Goal: Task Accomplishment & Management: Complete application form

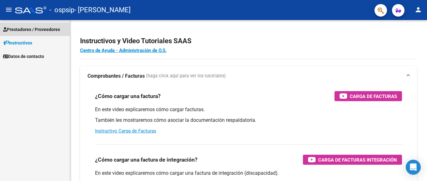
click at [40, 31] on span "Prestadores / Proveedores" at bounding box center [31, 29] width 57 height 7
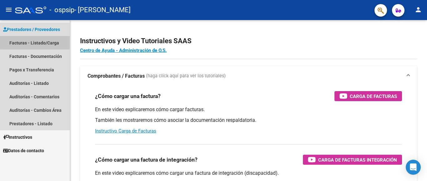
click at [36, 42] on link "Facturas - Listado/Carga" at bounding box center [35, 42] width 70 height 13
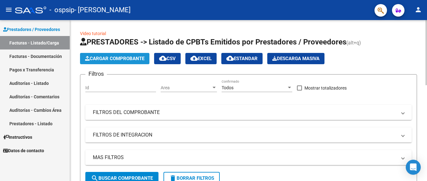
click at [119, 62] on button "Cargar Comprobante" at bounding box center [114, 58] width 69 height 11
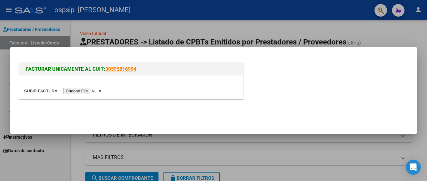
click at [79, 91] on input "file" at bounding box center [63, 90] width 79 height 7
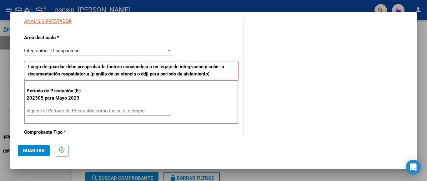
scroll to position [125, 0]
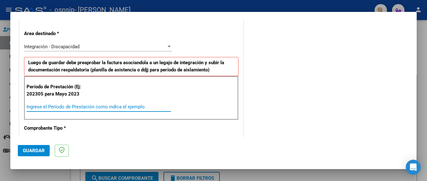
click at [64, 105] on input "Ingrese el Período de Prestación como indica el ejemplo" at bounding box center [99, 107] width 144 height 6
type input "202507"
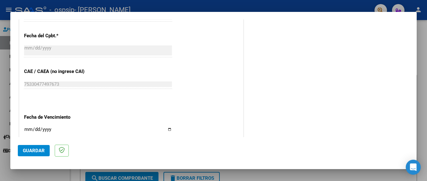
scroll to position [375, 0]
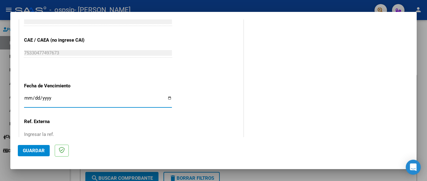
click at [167, 96] on input "Ingresar la fecha" at bounding box center [98, 100] width 148 height 10
type input "[DATE]"
click at [37, 151] on span "Guardar" at bounding box center [34, 150] width 22 height 6
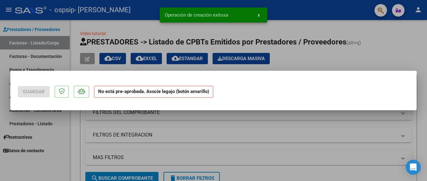
scroll to position [0, 0]
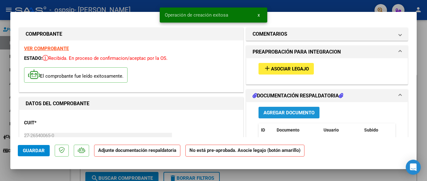
click at [297, 111] on span "Agregar Documento" at bounding box center [288, 113] width 51 height 6
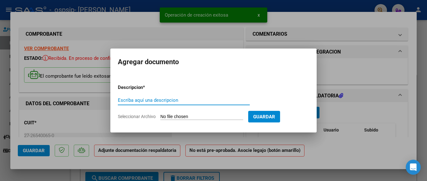
click at [152, 97] on input "Escriba aquí una descripcion" at bounding box center [184, 100] width 132 height 6
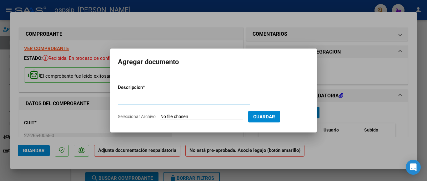
type input "asistencia"
click at [172, 114] on input "Seleccionar Archivo" at bounding box center [201, 117] width 83 height 6
type input "C:\fakepath\[PERSON_NAME].pdf"
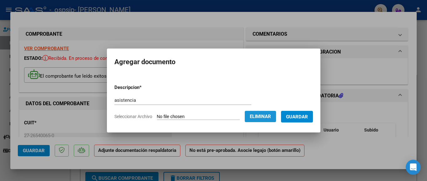
click at [260, 115] on span "Eliminar" at bounding box center [260, 116] width 21 height 6
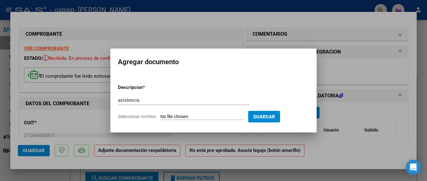
click at [61, 174] on div at bounding box center [213, 90] width 427 height 181
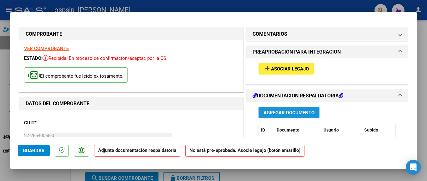
click at [285, 113] on span "Agregar Documento" at bounding box center [288, 113] width 51 height 6
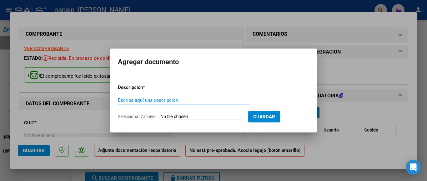
click at [153, 102] on input "Escriba aquí una descripcion" at bounding box center [184, 100] width 132 height 6
type input "asistencia"
click at [175, 117] on input "Seleccionar Archivo" at bounding box center [201, 117] width 83 height 6
type input "C:\fakepath\asistencia Ceballos.pdf"
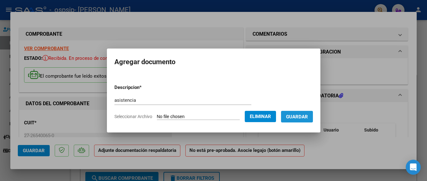
click at [291, 117] on span "Guardar" at bounding box center [297, 117] width 22 height 6
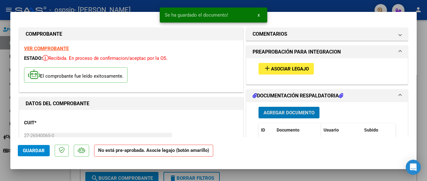
scroll to position [31, 0]
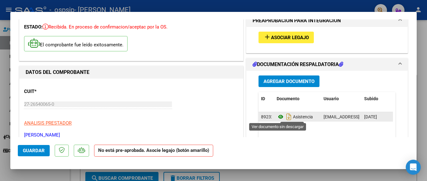
click at [277, 117] on icon at bounding box center [281, 116] width 8 height 7
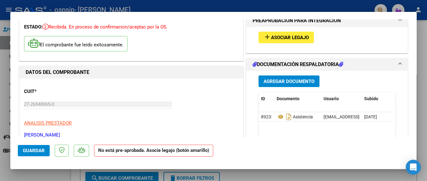
click at [284, 77] on button "Agregar Documento" at bounding box center [288, 81] width 61 height 12
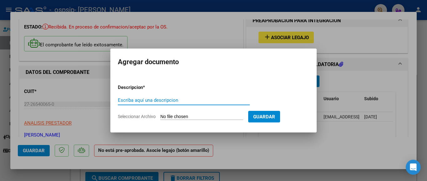
click at [171, 100] on input "Escriba aquí una descripcion" at bounding box center [184, 100] width 132 height 6
type input "autorizacion"
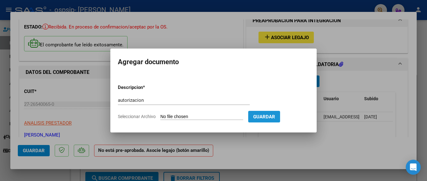
click at [262, 115] on span "Guardar" at bounding box center [264, 117] width 22 height 6
click at [189, 111] on div "autorizacion Escriba aquí una descripcion" at bounding box center [184, 102] width 132 height 15
click at [189, 116] on input "Seleccionar Archivo" at bounding box center [201, 117] width 83 height 6
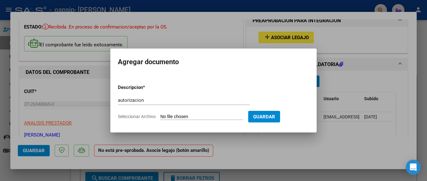
type input "C:\fakepath\CEBALLOS AMBAR AUTORIZACION PSICOLOGIA 2025 SEGUN RESOLUCION 360 22…"
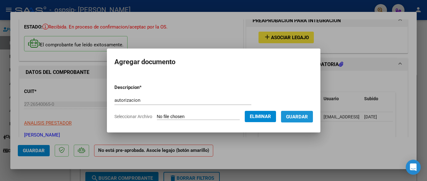
click at [293, 114] on span "Guardar" at bounding box center [297, 117] width 22 height 6
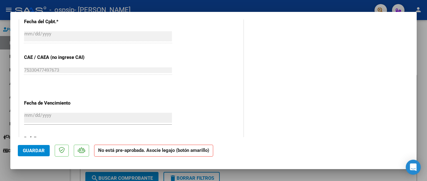
scroll to position [355, 0]
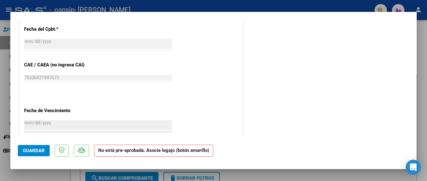
click at [35, 152] on span "Guardar" at bounding box center [34, 150] width 22 height 6
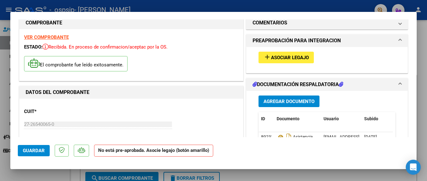
scroll to position [0, 0]
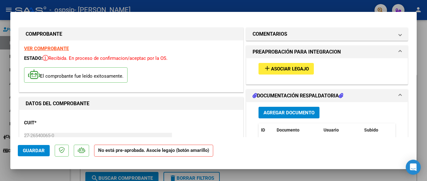
click at [192, 7] on div at bounding box center [213, 90] width 427 height 181
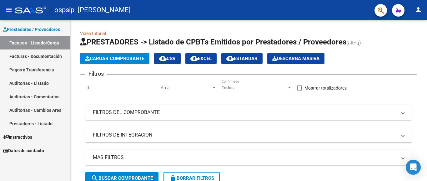
click at [39, 41] on link "Facturas - Listado/Carga" at bounding box center [35, 42] width 70 height 13
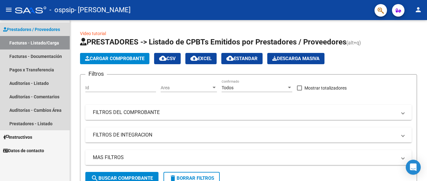
click at [40, 44] on link "Facturas - Listado/Carga" at bounding box center [35, 42] width 70 height 13
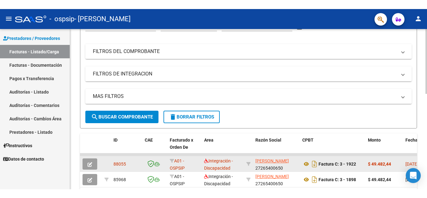
scroll to position [156, 0]
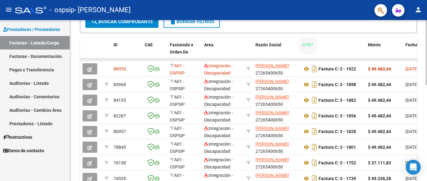
drag, startPoint x: 332, startPoint y: 57, endPoint x: 346, endPoint y: 59, distance: 13.5
click at [346, 59] on div "ID CAE Facturado x Orden De Area Razón Social CPBT Monto Fecha Cpbt Días desde …" at bounding box center [248, 136] width 337 height 197
click at [346, 59] on datatable-body-cell at bounding box center [333, 59] width 66 height 2
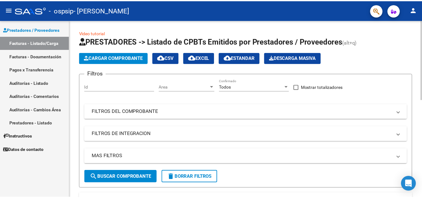
scroll to position [0, 0]
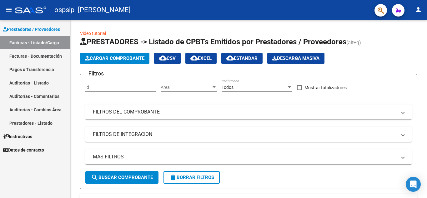
click at [4, 31] on icon at bounding box center [5, 29] width 4 height 4
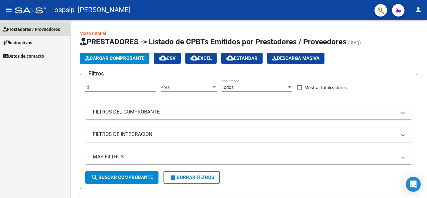
click at [5, 32] on span "Prestadores / Proveedores" at bounding box center [31, 29] width 57 height 7
click at [417, 12] on mat-icon "person" at bounding box center [417, 9] width 7 height 7
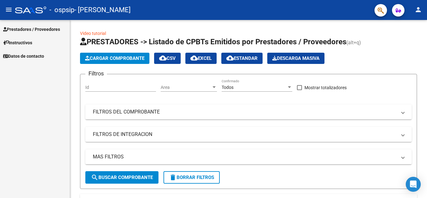
click at [417, 12] on mat-icon "person" at bounding box center [417, 9] width 7 height 7
click at [418, 12] on mat-icon "person" at bounding box center [417, 9] width 7 height 7
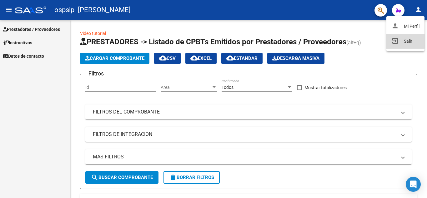
click at [407, 42] on button "exit_to_app Salir" at bounding box center [405, 41] width 38 height 15
